Goal: Task Accomplishment & Management: Use online tool/utility

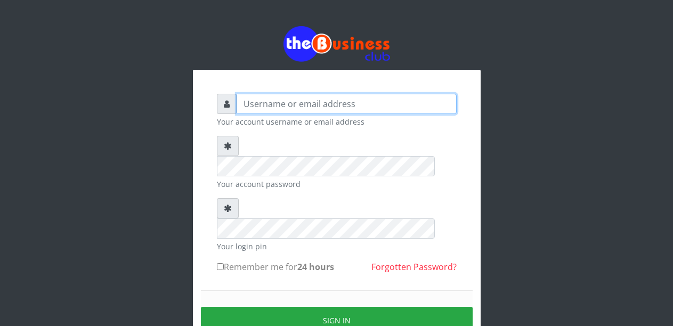
click at [260, 107] on input "text" at bounding box center [347, 104] width 220 height 20
type input "Malamsidi3030"
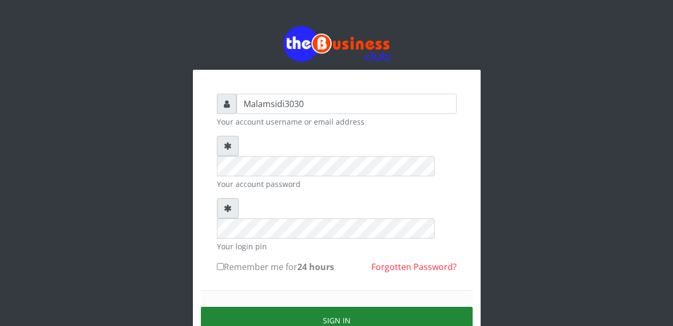
click at [318, 307] on button "Sign in" at bounding box center [337, 320] width 272 height 27
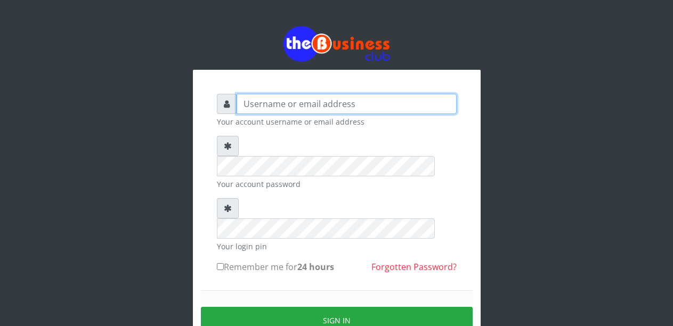
click at [277, 103] on input "text" at bounding box center [347, 104] width 220 height 20
type input "Malamsidi3030"
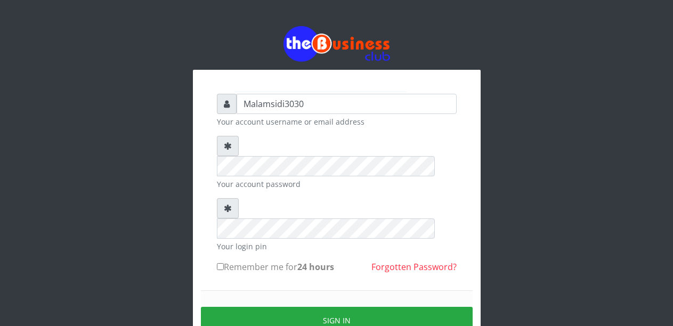
click at [280, 179] on small "Your account password" at bounding box center [337, 184] width 240 height 11
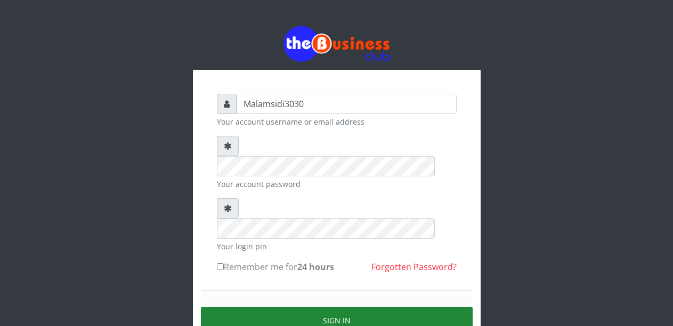
click at [308, 307] on button "Sign in" at bounding box center [337, 320] width 272 height 27
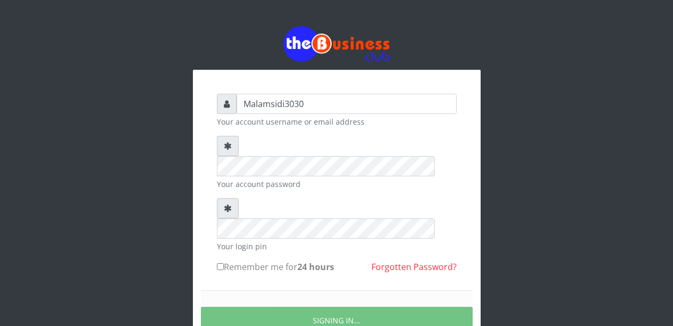
scroll to position [54, 0]
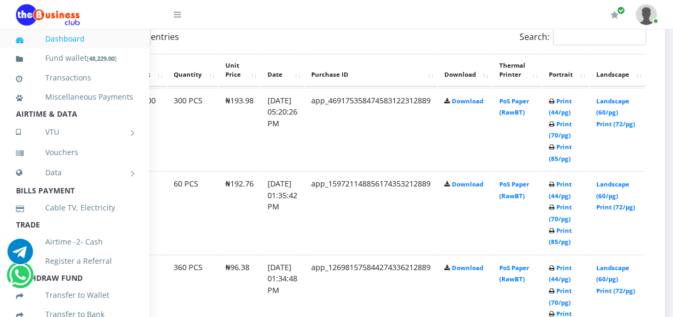
scroll to position [587, 95]
click at [619, 106] on link "Landscape (60/pg)" at bounding box center [612, 107] width 33 height 20
click at [572, 106] on link "Print (44/pg)" at bounding box center [560, 107] width 23 height 20
